Goal: Information Seeking & Learning: Find specific page/section

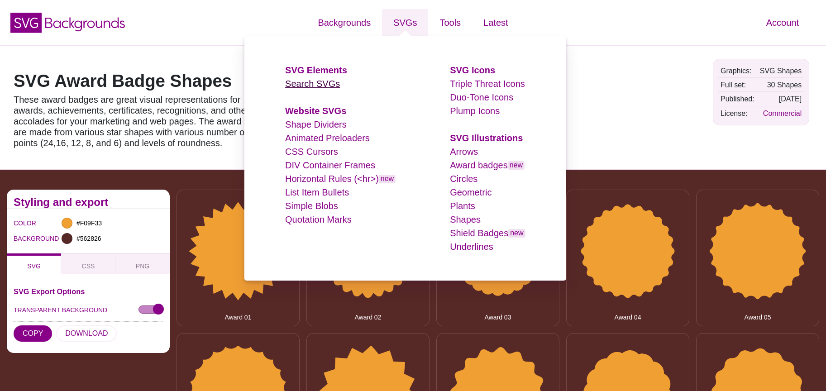
click at [315, 89] on link "Search SVGs" at bounding box center [312, 84] width 55 height 10
click at [309, 84] on link "Search SVGs" at bounding box center [312, 84] width 55 height 10
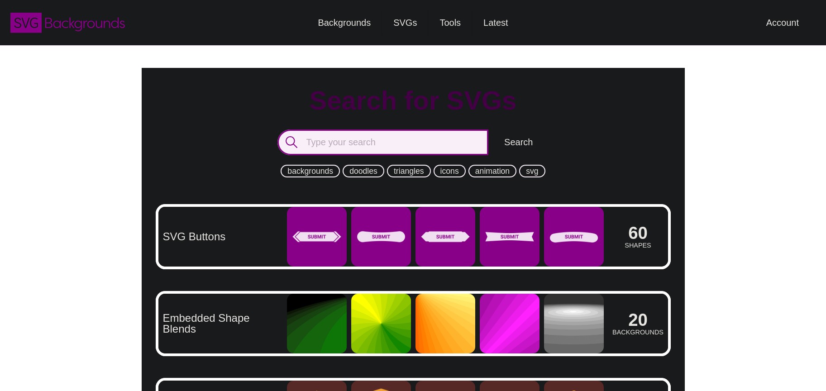
click at [339, 137] on input "text" at bounding box center [382, 142] width 211 height 26
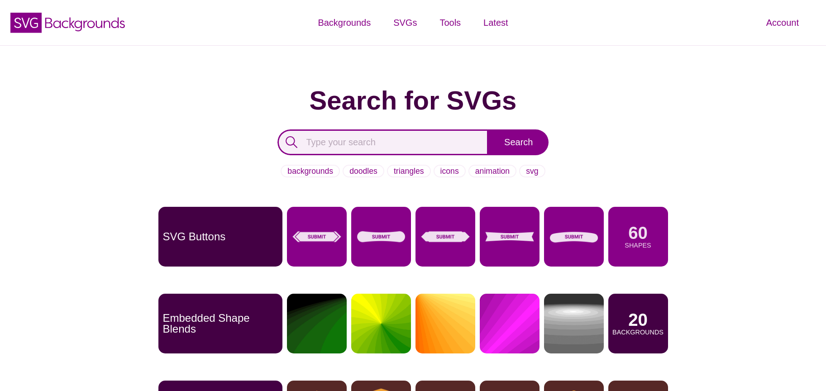
click at [351, 137] on input "text" at bounding box center [382, 142] width 211 height 26
click at [362, 139] on input "text" at bounding box center [382, 142] width 211 height 26
click at [375, 144] on input "text" at bounding box center [382, 142] width 211 height 26
type input "t"
type input "eye"
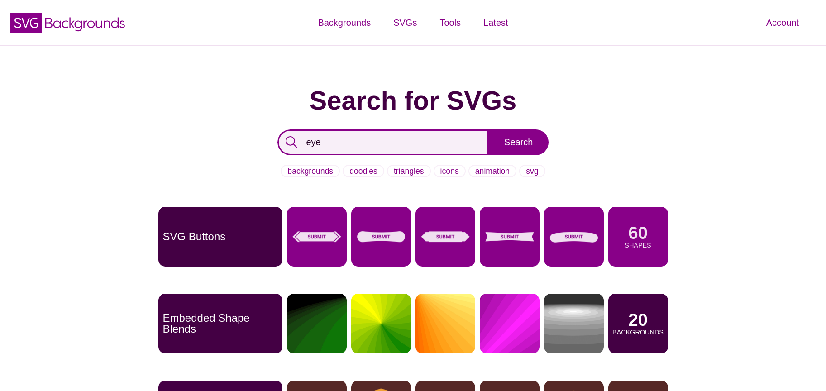
click at [488, 129] on input "Search" at bounding box center [518, 142] width 60 height 26
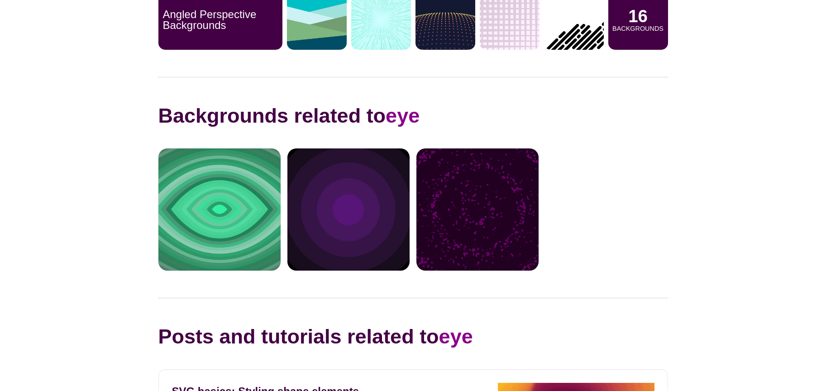
scroll to position [608, 0]
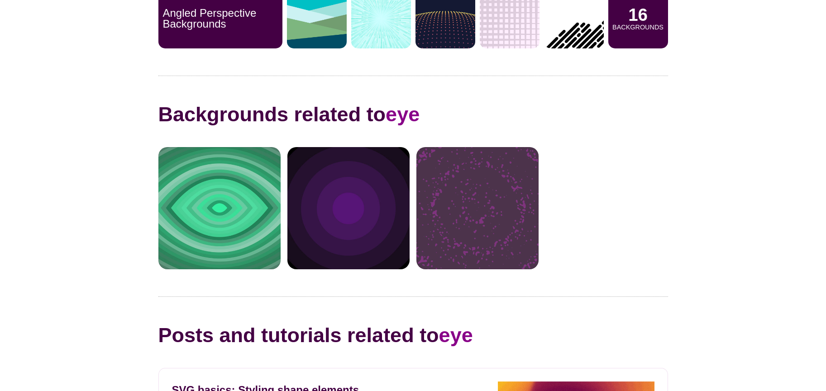
click at [470, 199] on div at bounding box center [477, 208] width 122 height 122
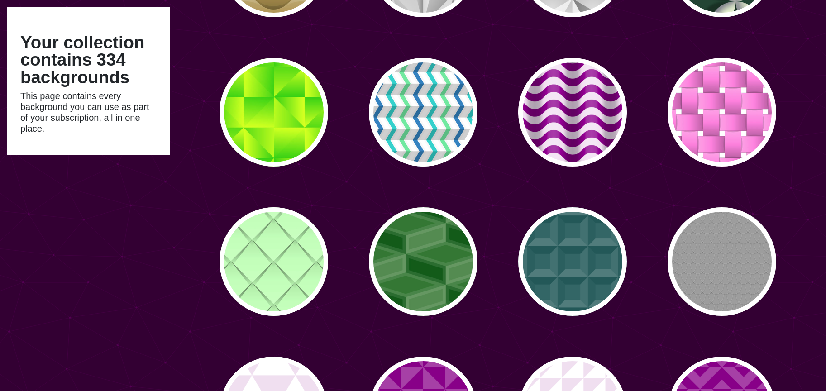
type input "#450057"
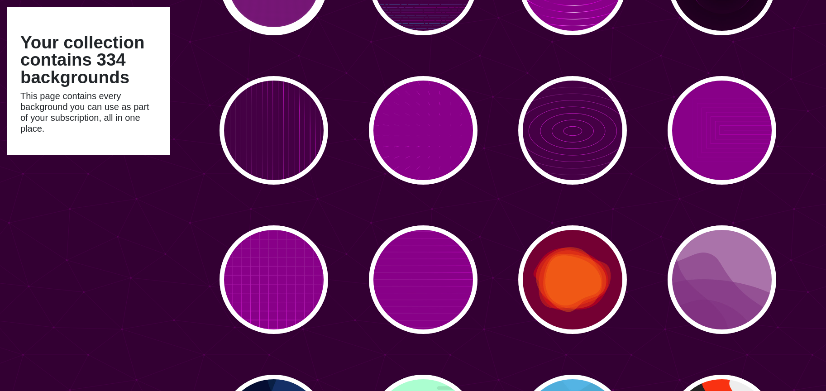
scroll to position [11678, 0]
